Goal: Obtain resource: Obtain resource

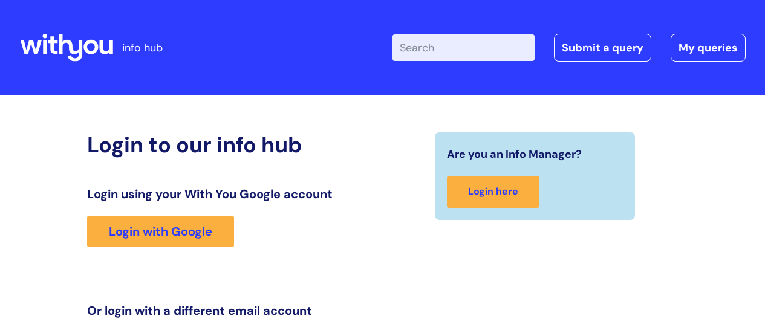
scroll to position [184, 0]
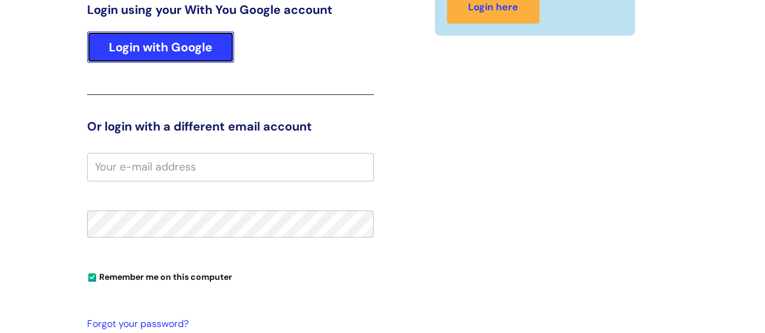
click at [158, 55] on link "Login with Google" at bounding box center [160, 46] width 147 height 31
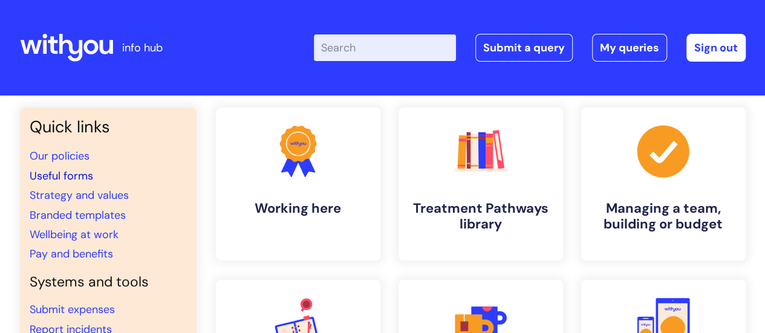
click at [71, 178] on link "Useful forms" at bounding box center [61, 176] width 63 height 15
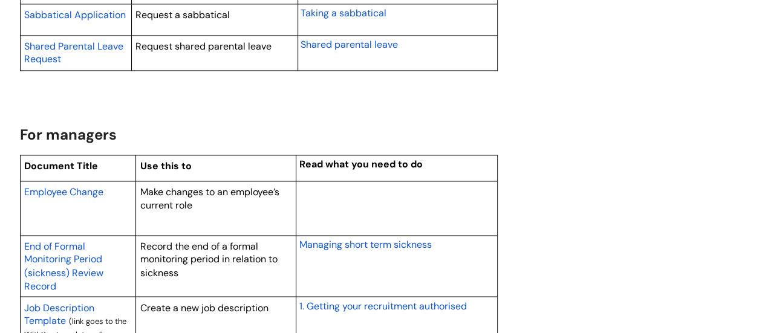
scroll to position [1165, 0]
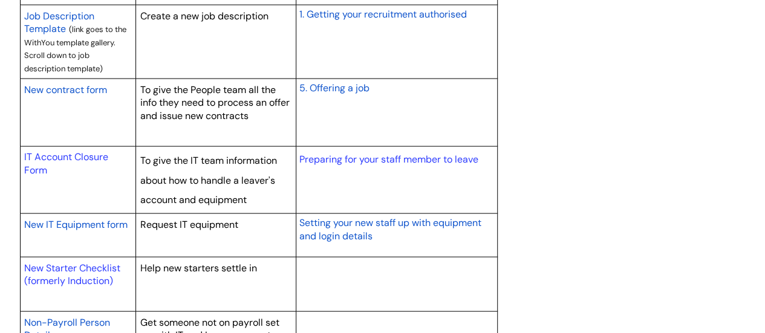
click at [70, 89] on span "New contract form" at bounding box center [65, 89] width 83 height 13
